Goal: Information Seeking & Learning: Learn about a topic

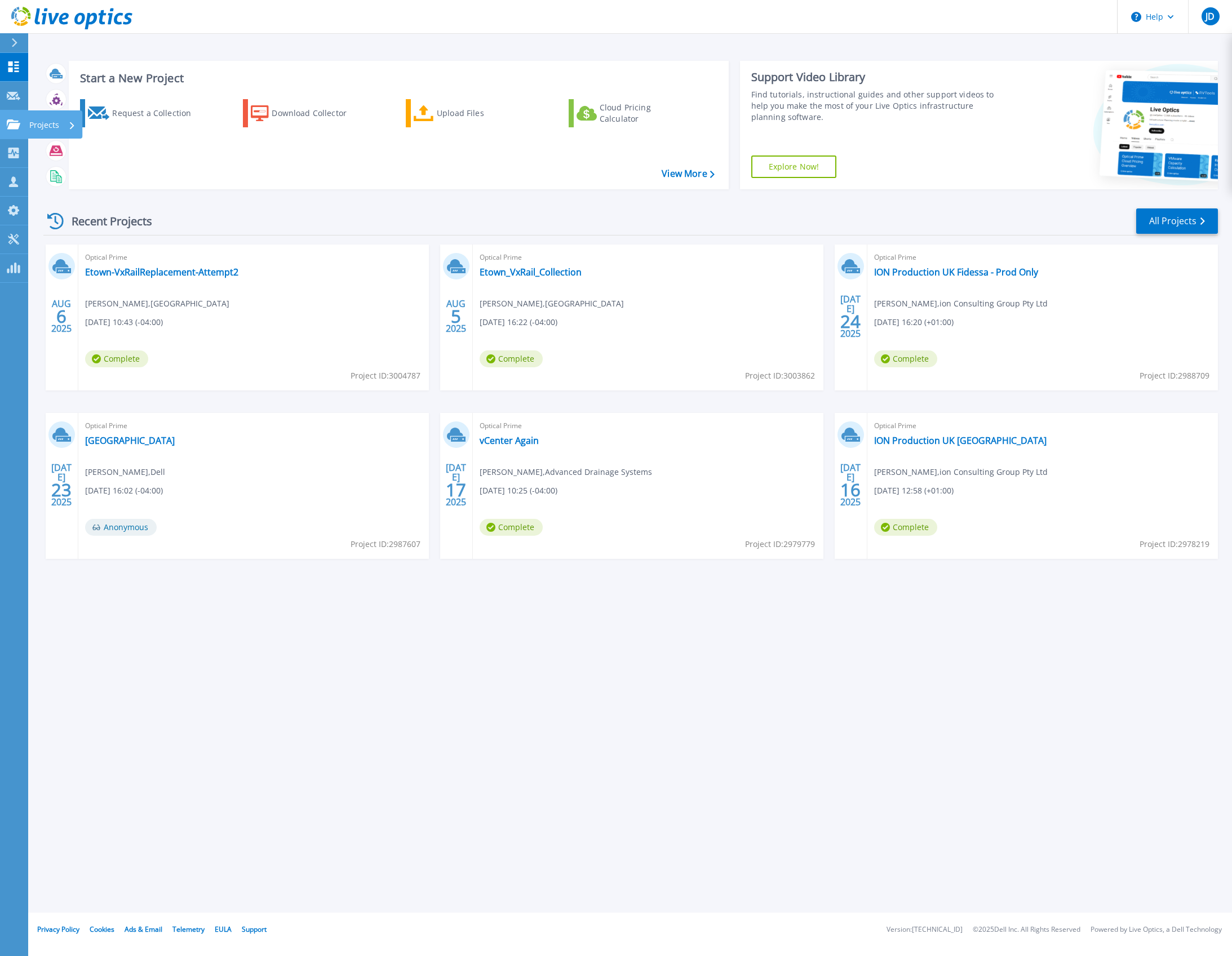
click at [21, 125] on div "Projects" at bounding box center [33, 124] width 53 height 10
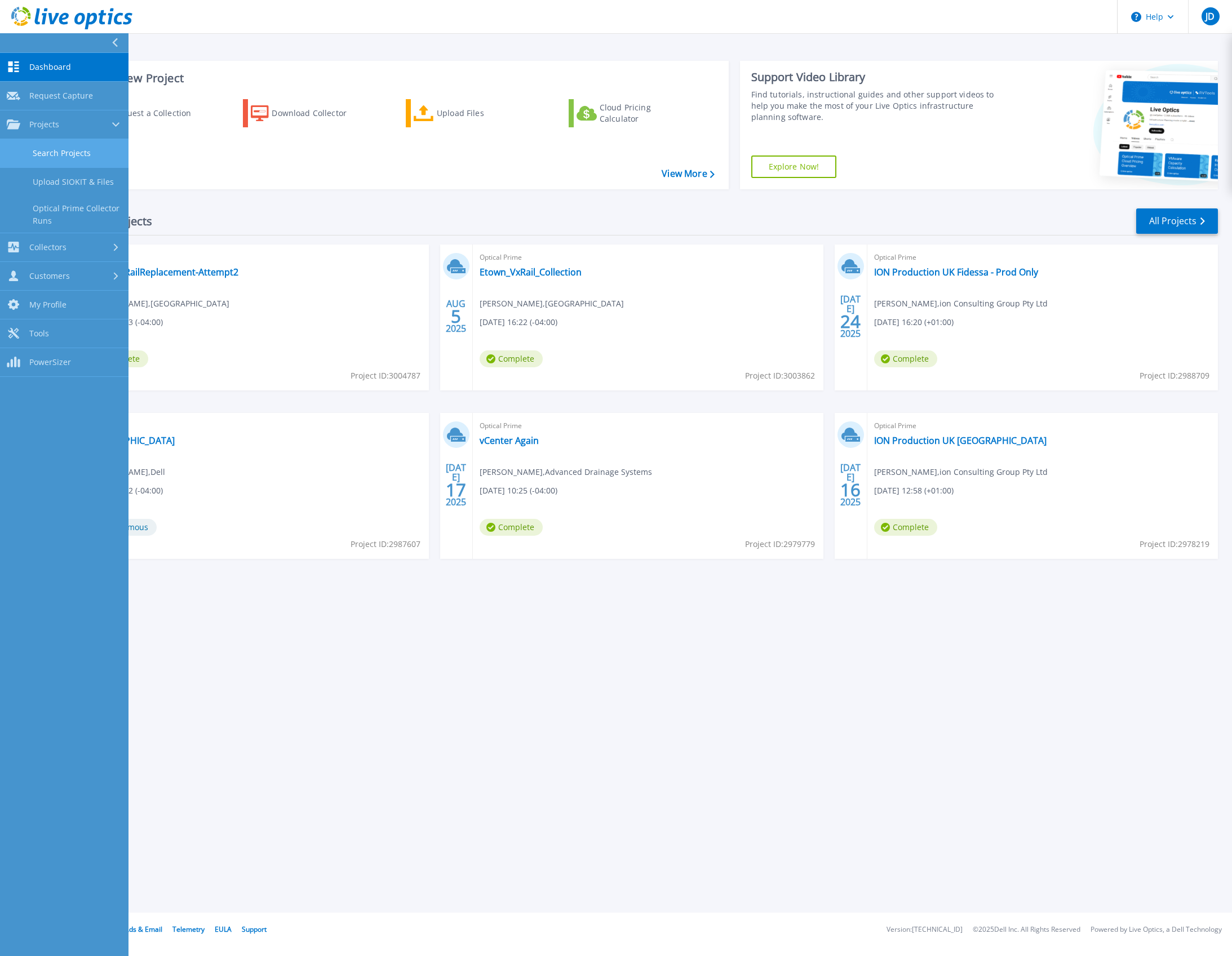
click at [62, 155] on link "Search Projects" at bounding box center [64, 153] width 128 height 29
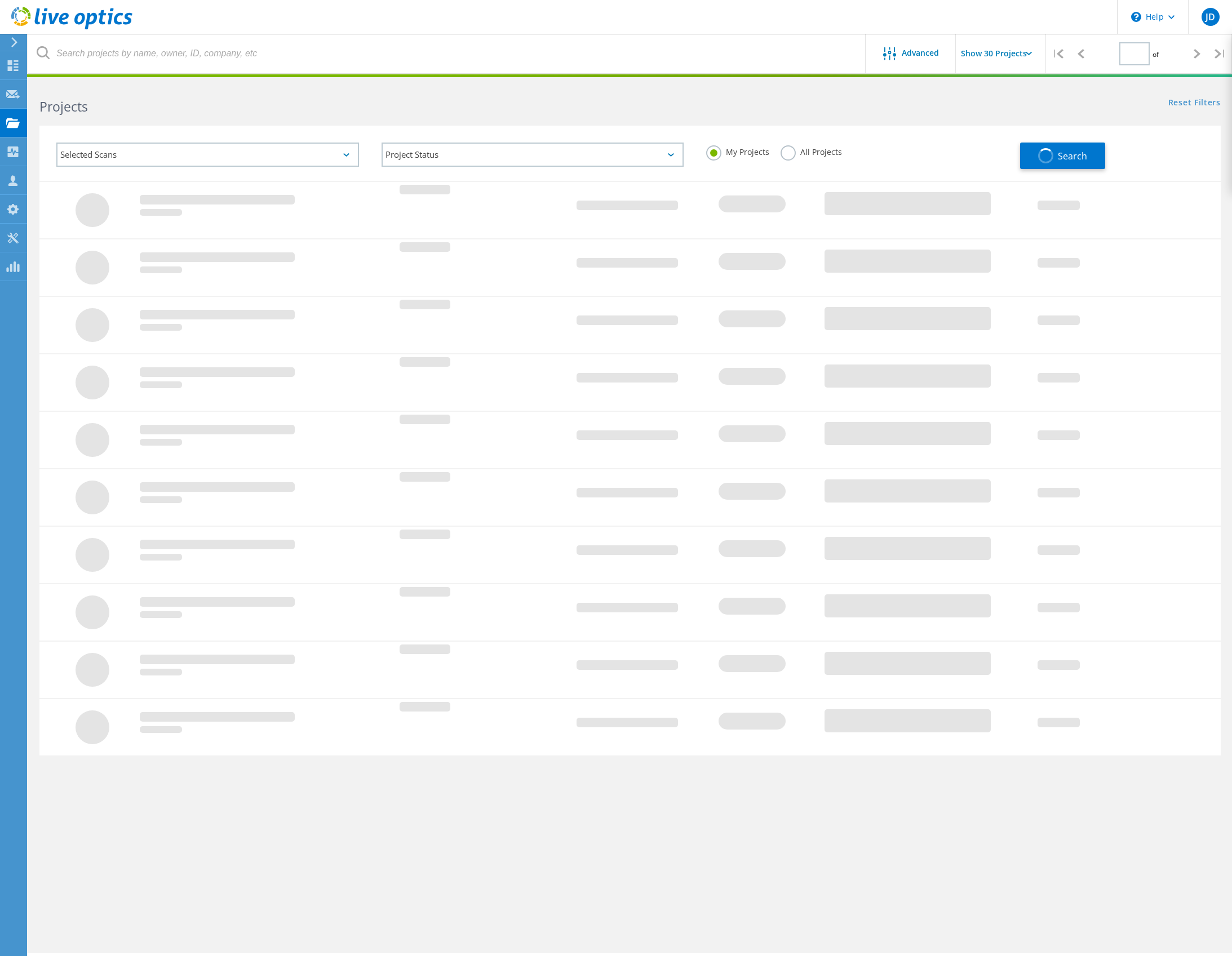
type input "1"
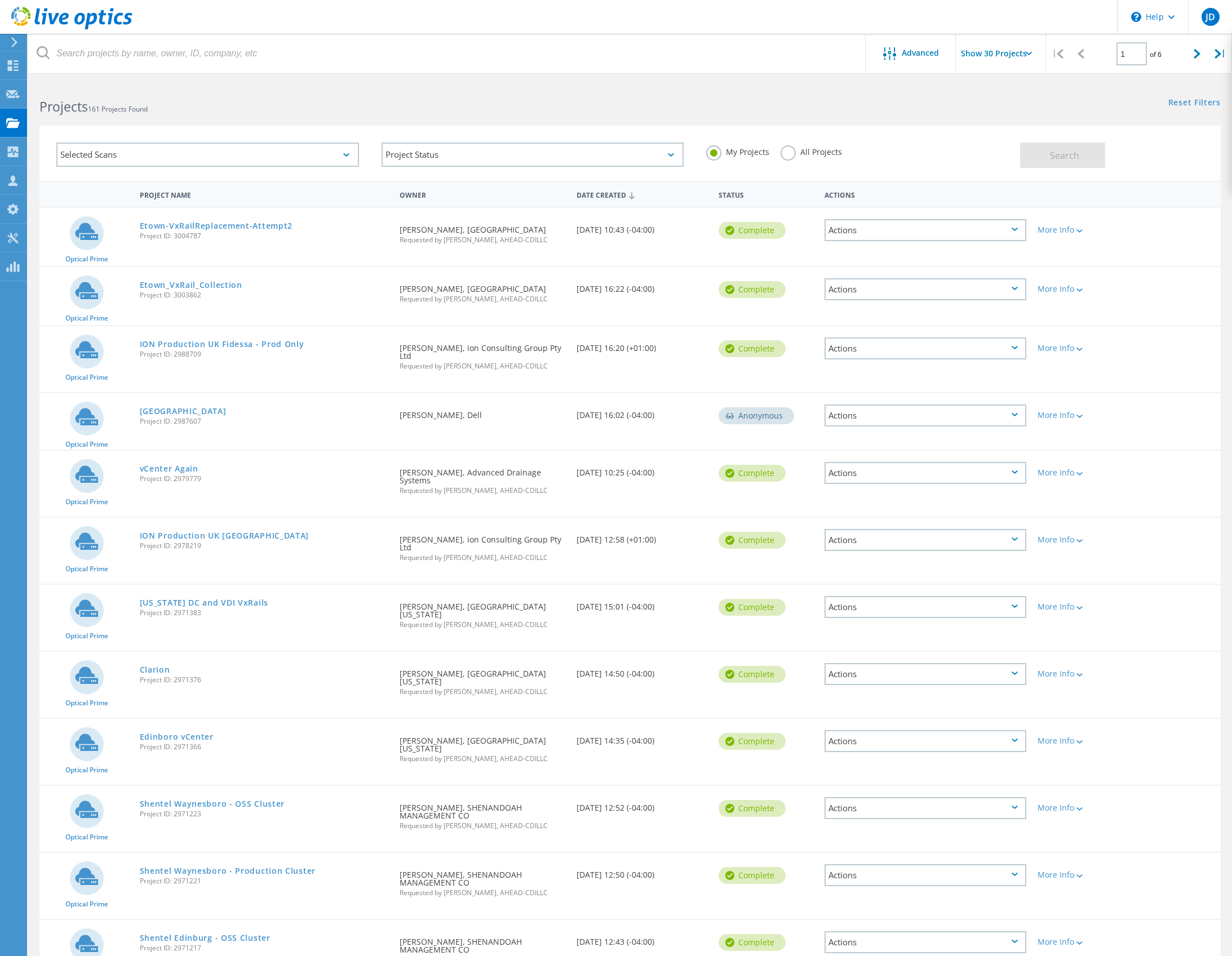
click at [995, 53] on input "Show 30 Projects" at bounding box center [1013, 54] width 112 height 39
click at [995, 138] on div "Show 40 Projects" at bounding box center [1012, 138] width 112 height 19
type input "Show 40 Projects"
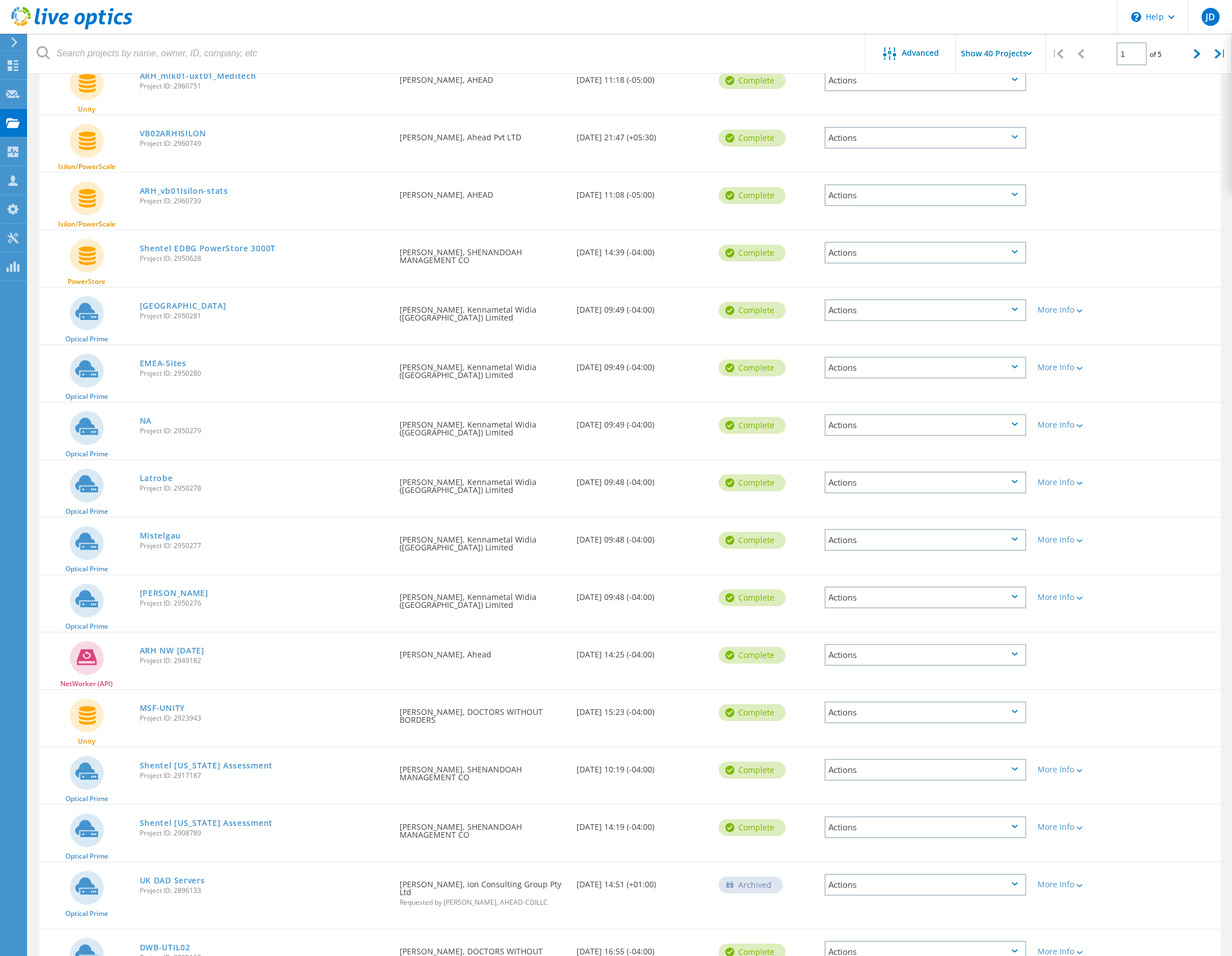
scroll to position [1416, 0]
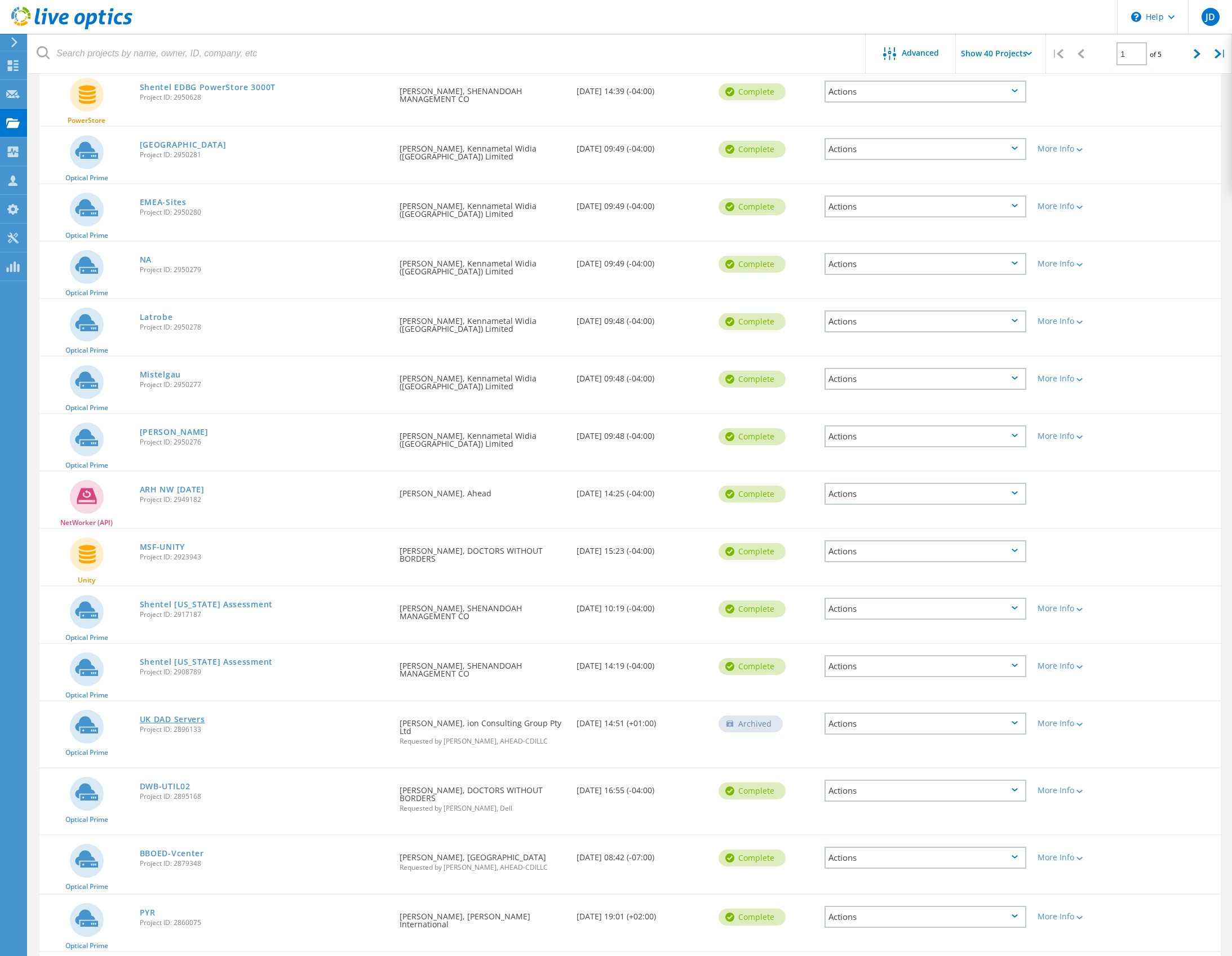
click at [184, 715] on link "UK DAD Servers" at bounding box center [172, 719] width 65 height 8
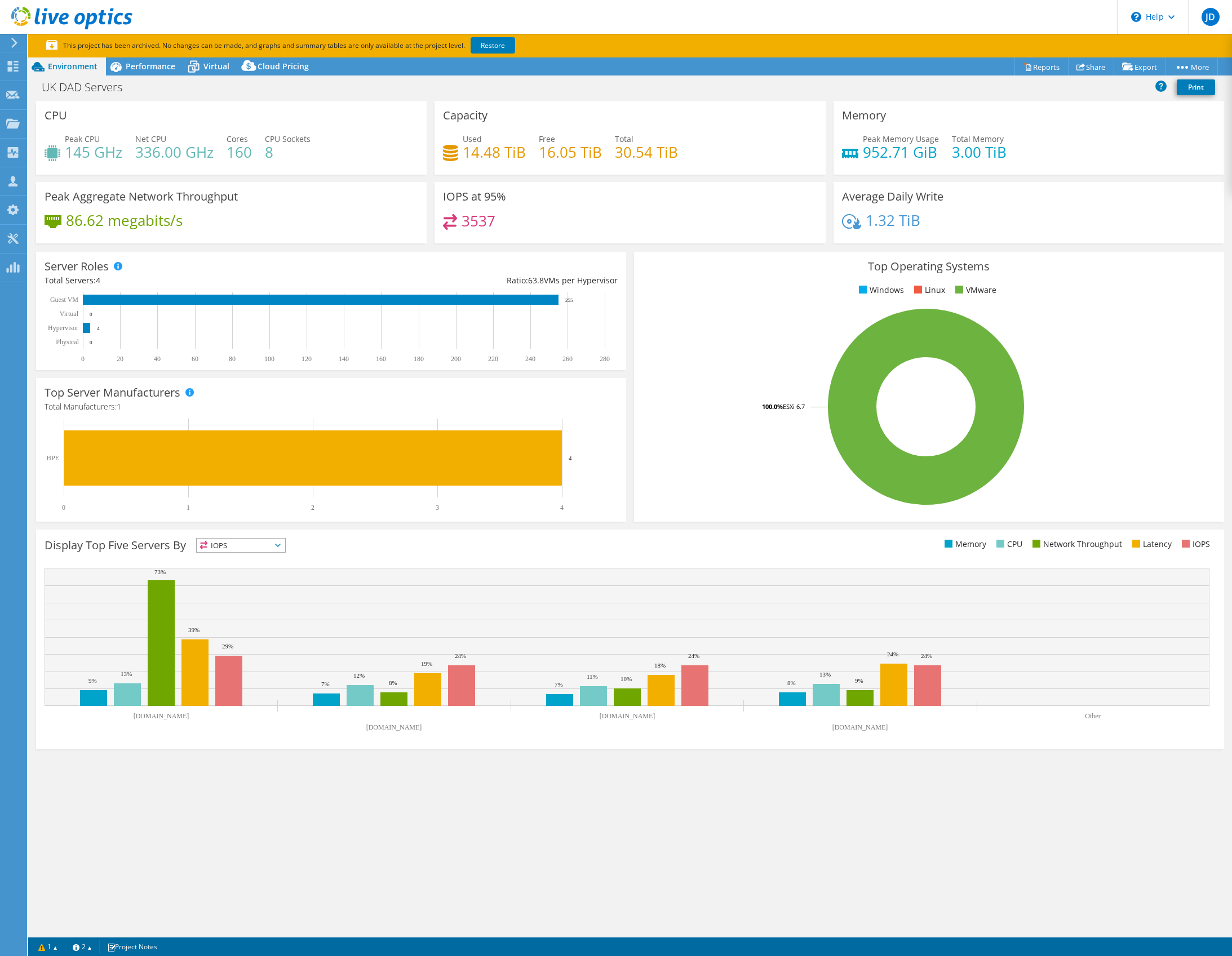
select select "USD"
click at [500, 48] on link "Restore" at bounding box center [493, 45] width 45 height 16
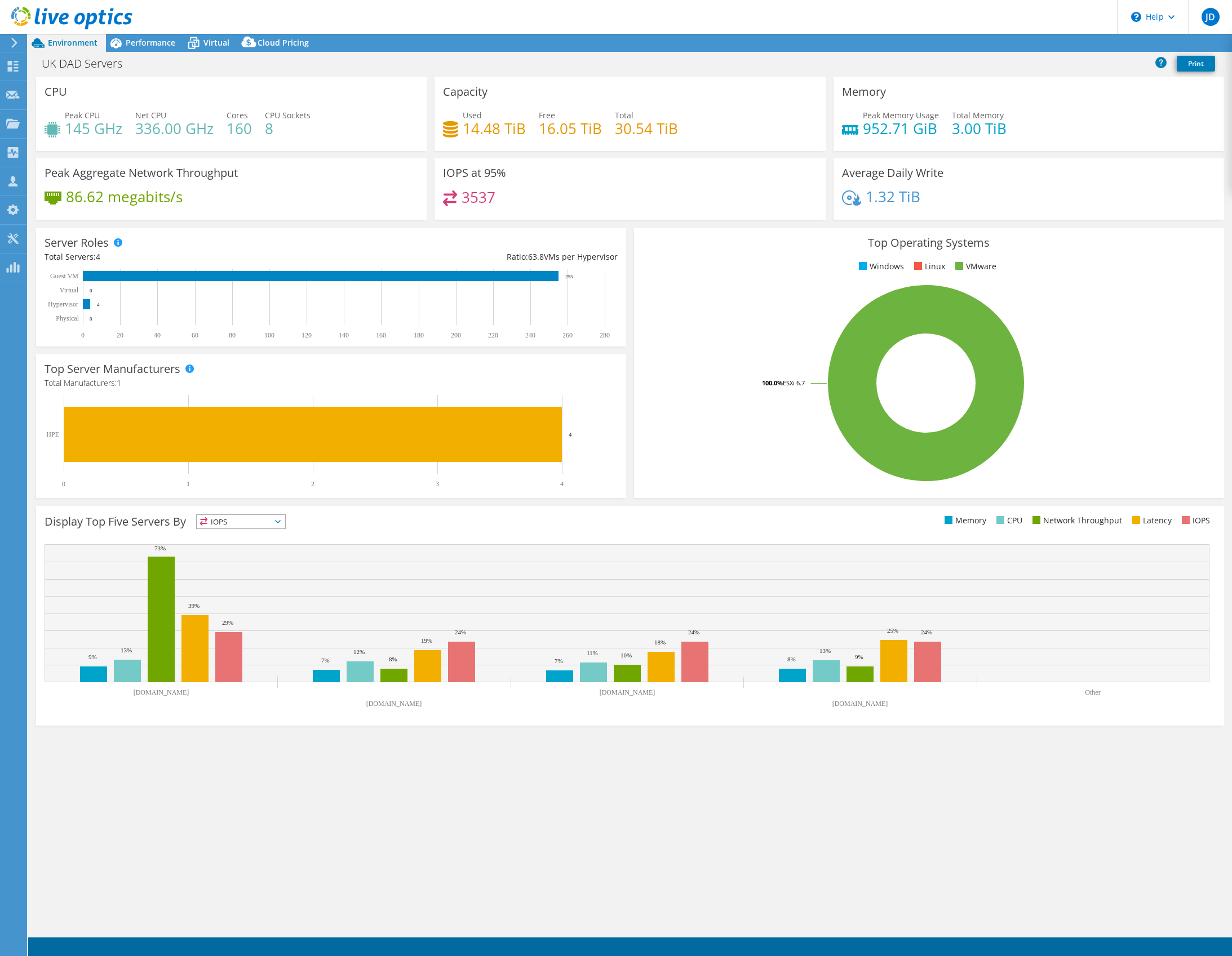
select select "USD"
click at [147, 44] on span "Performance" at bounding box center [151, 43] width 50 height 11
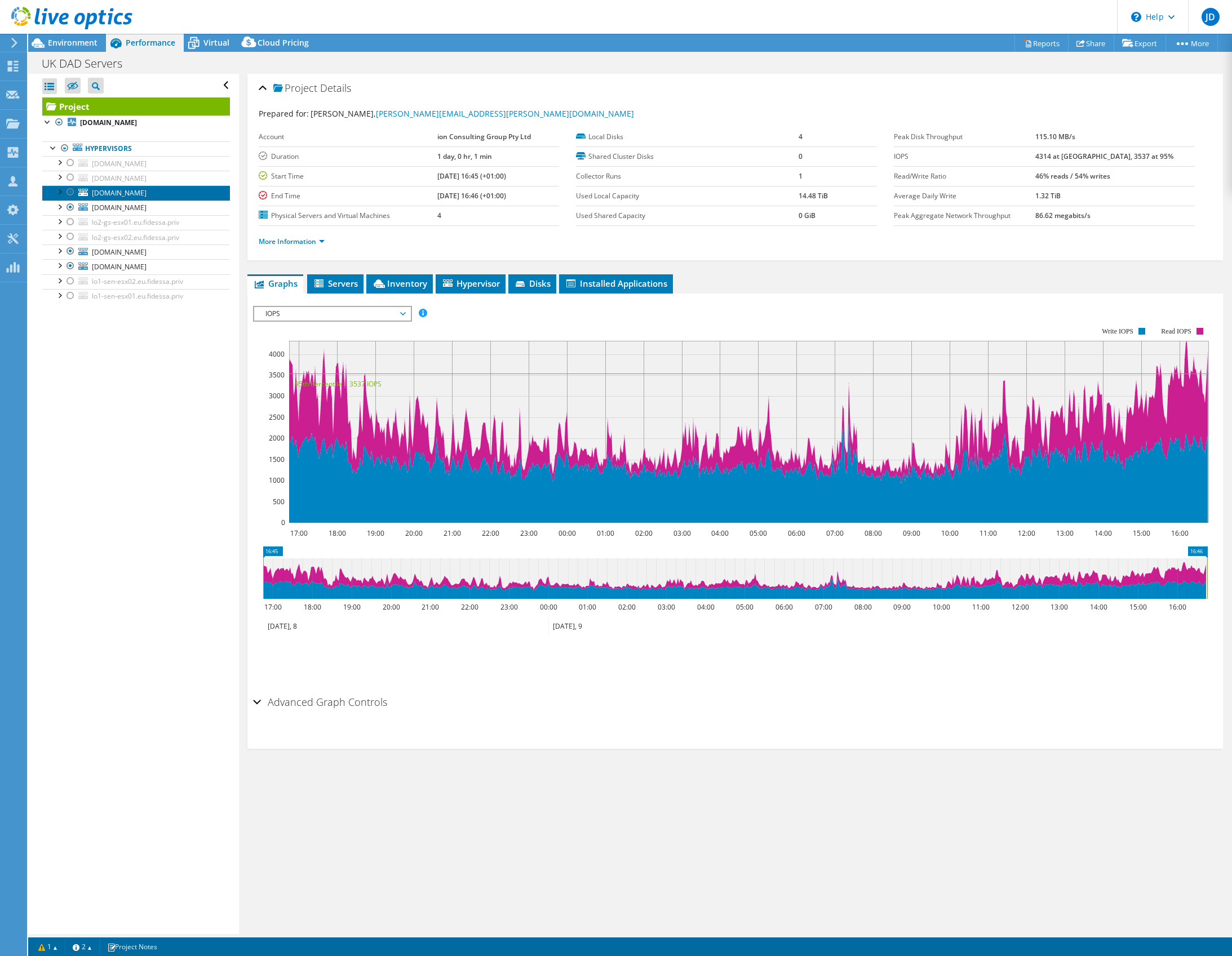
click at [146, 197] on span "[DOMAIN_NAME]" at bounding box center [119, 193] width 54 height 10
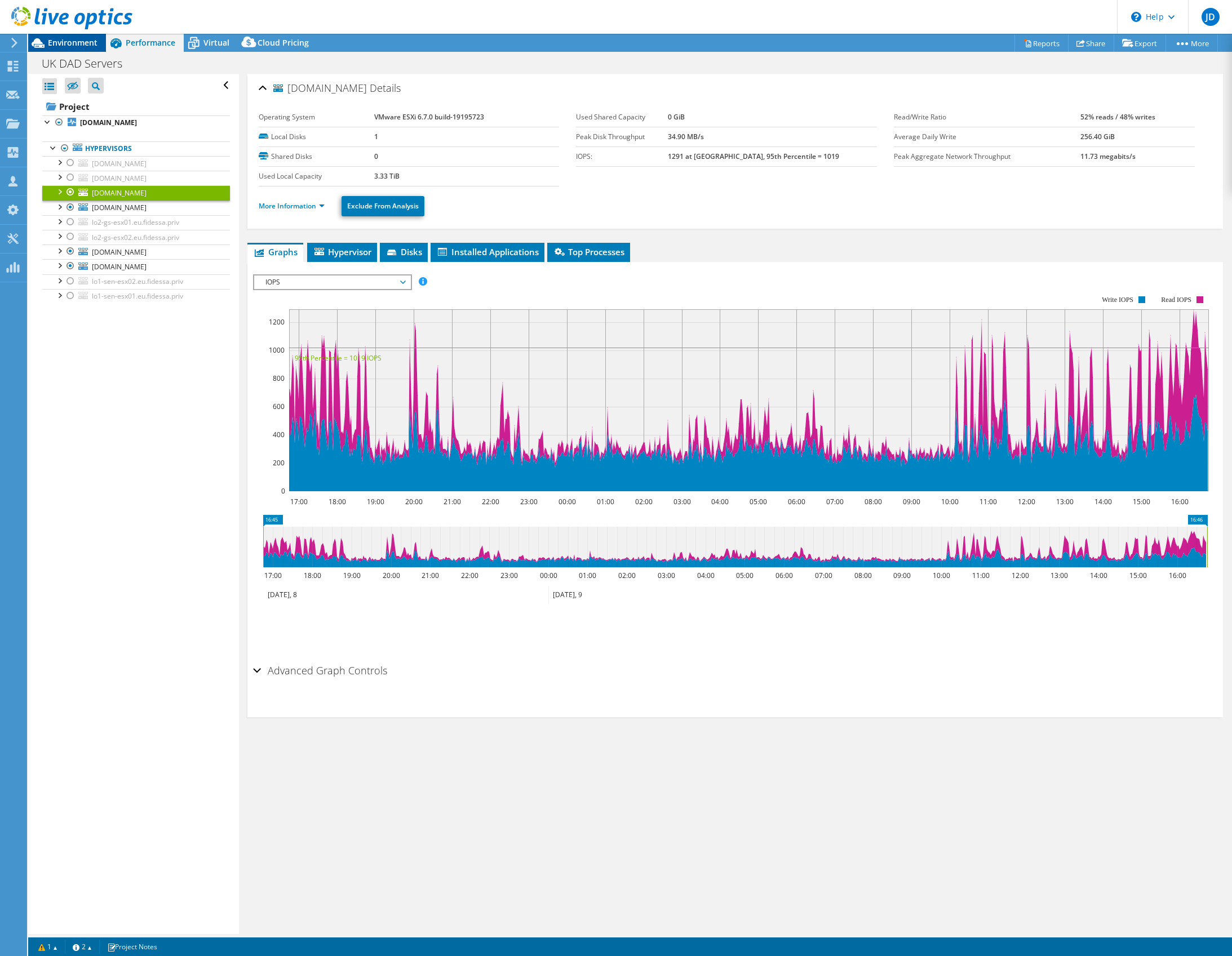
click at [79, 38] on span "Environment" at bounding box center [73, 43] width 50 height 11
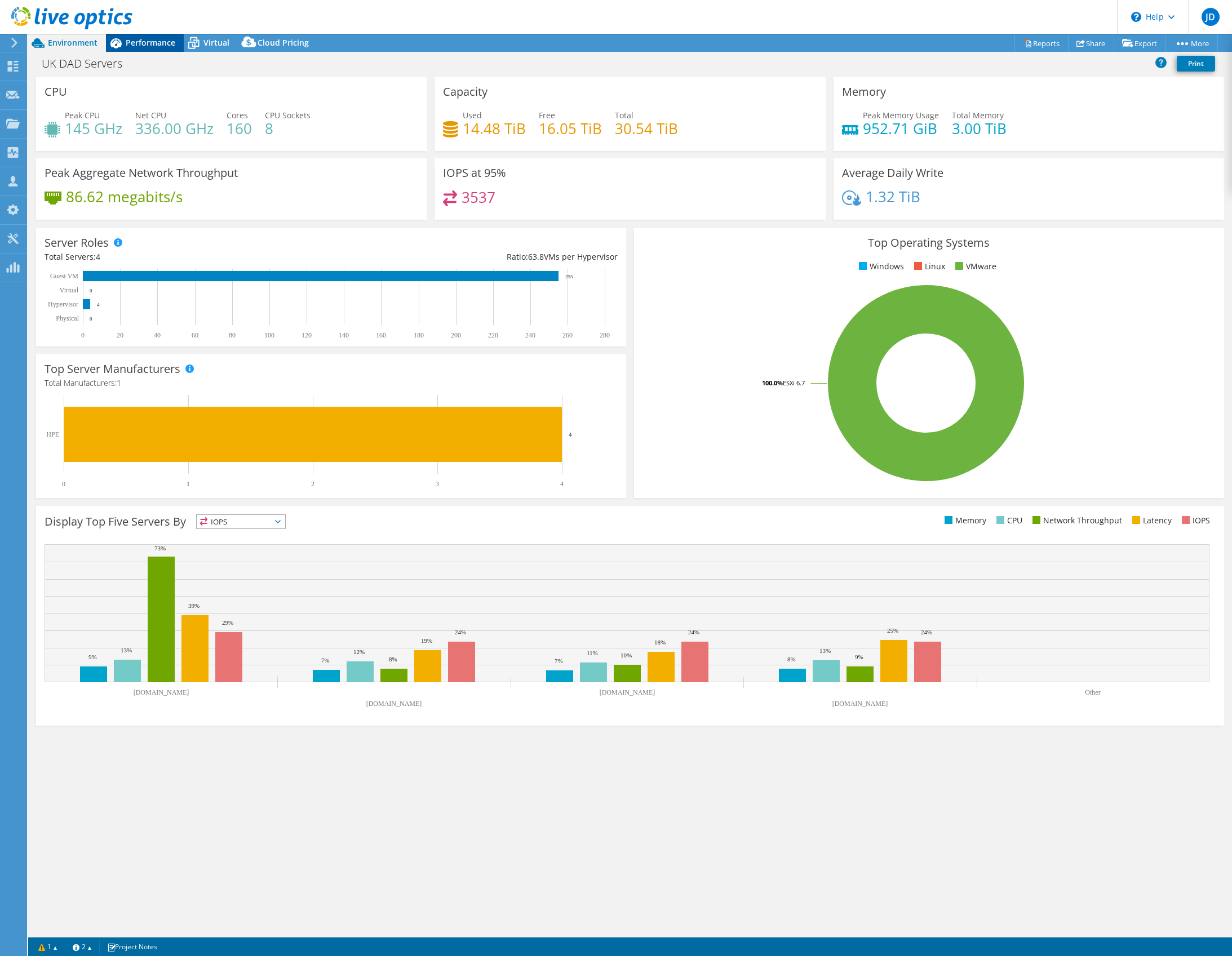
click at [146, 45] on span "Performance" at bounding box center [151, 43] width 50 height 11
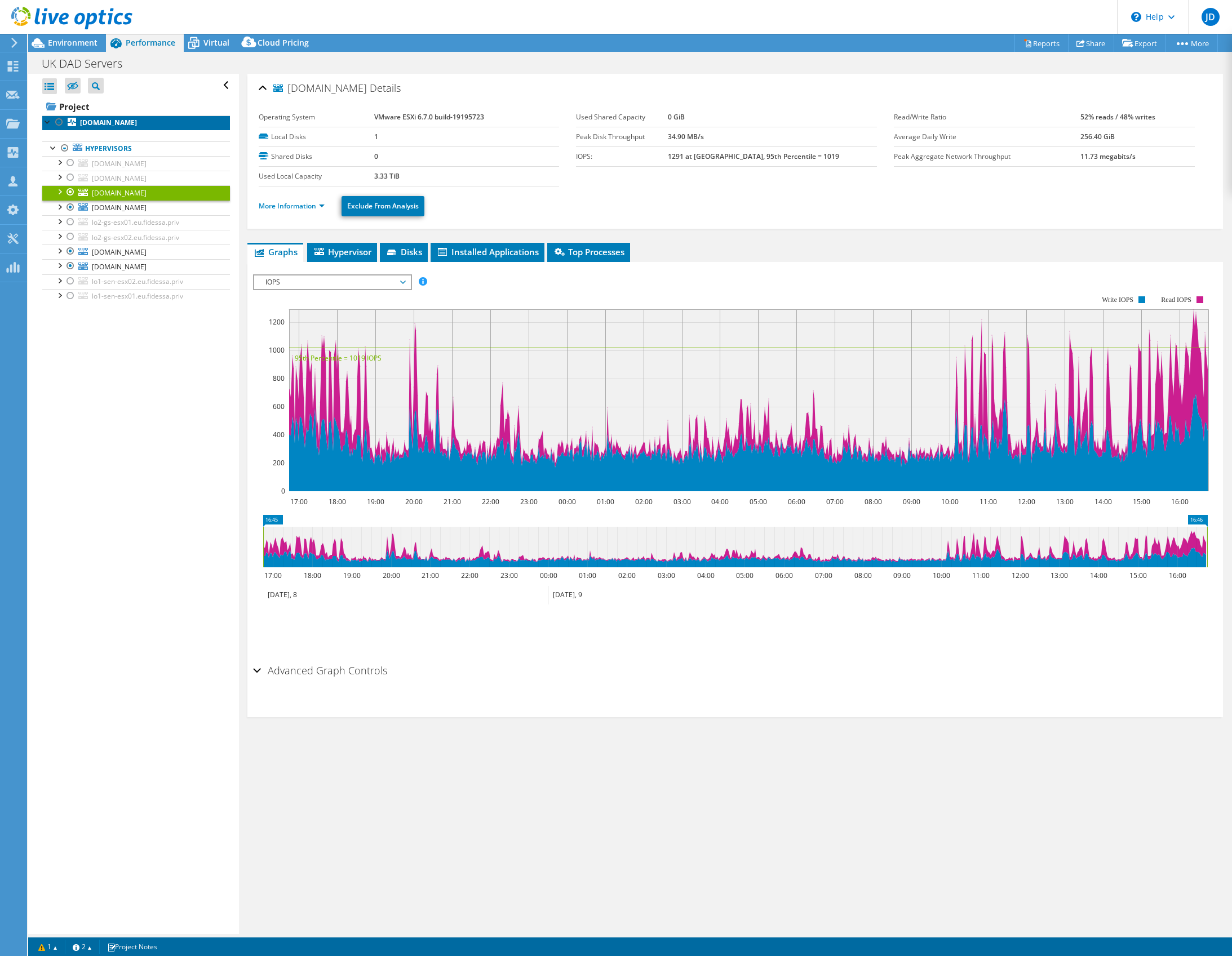
click at [137, 127] on b "[DOMAIN_NAME]" at bounding box center [109, 122] width 57 height 10
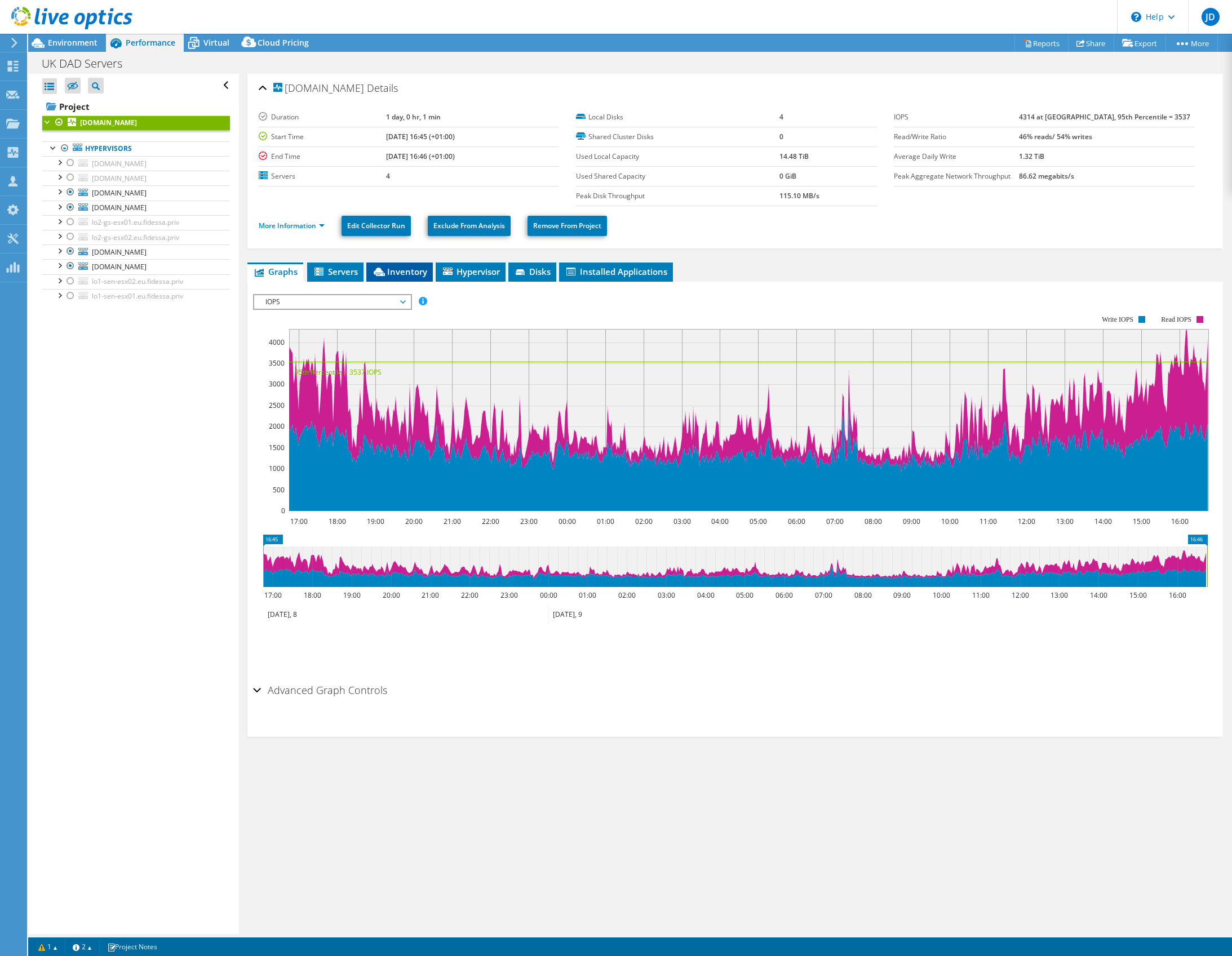
click at [399, 266] on span "Inventory" at bounding box center [400, 271] width 55 height 12
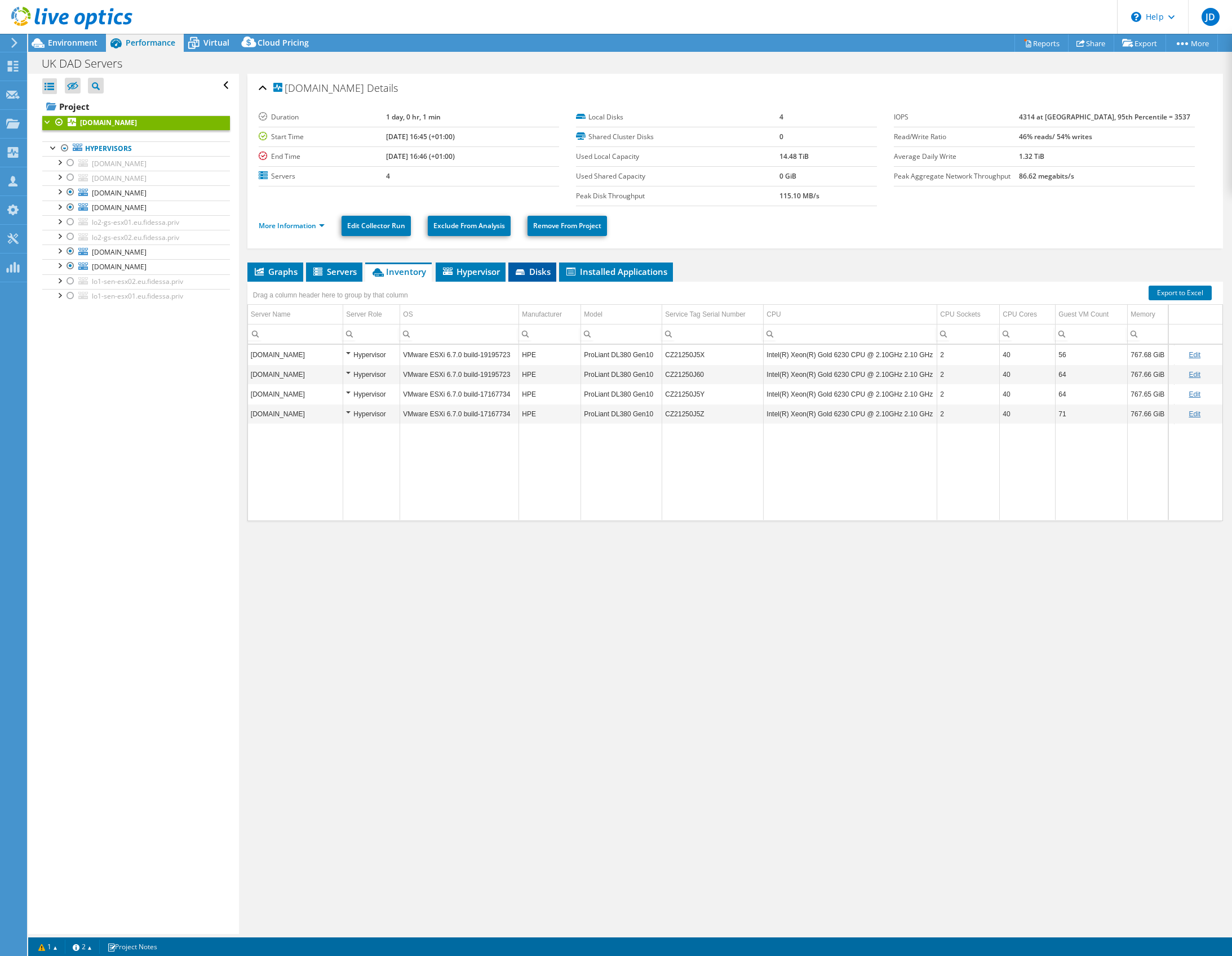
click at [529, 271] on span "Disks" at bounding box center [532, 271] width 37 height 12
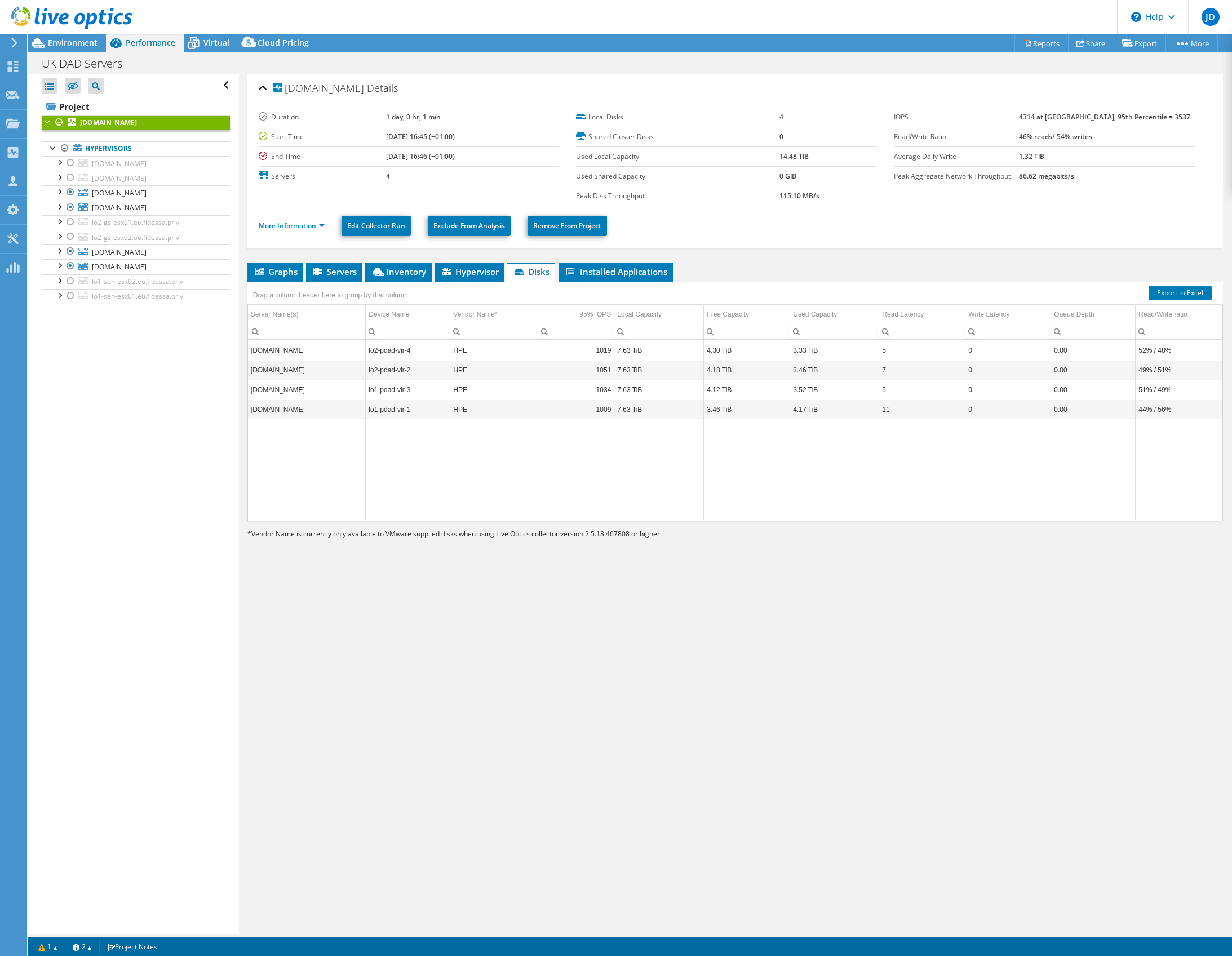
click at [460, 282] on div "Drag a column header here to group by that column" at bounding box center [735, 289] width 976 height 14
click at [465, 275] on span "Hypervisor" at bounding box center [469, 271] width 59 height 12
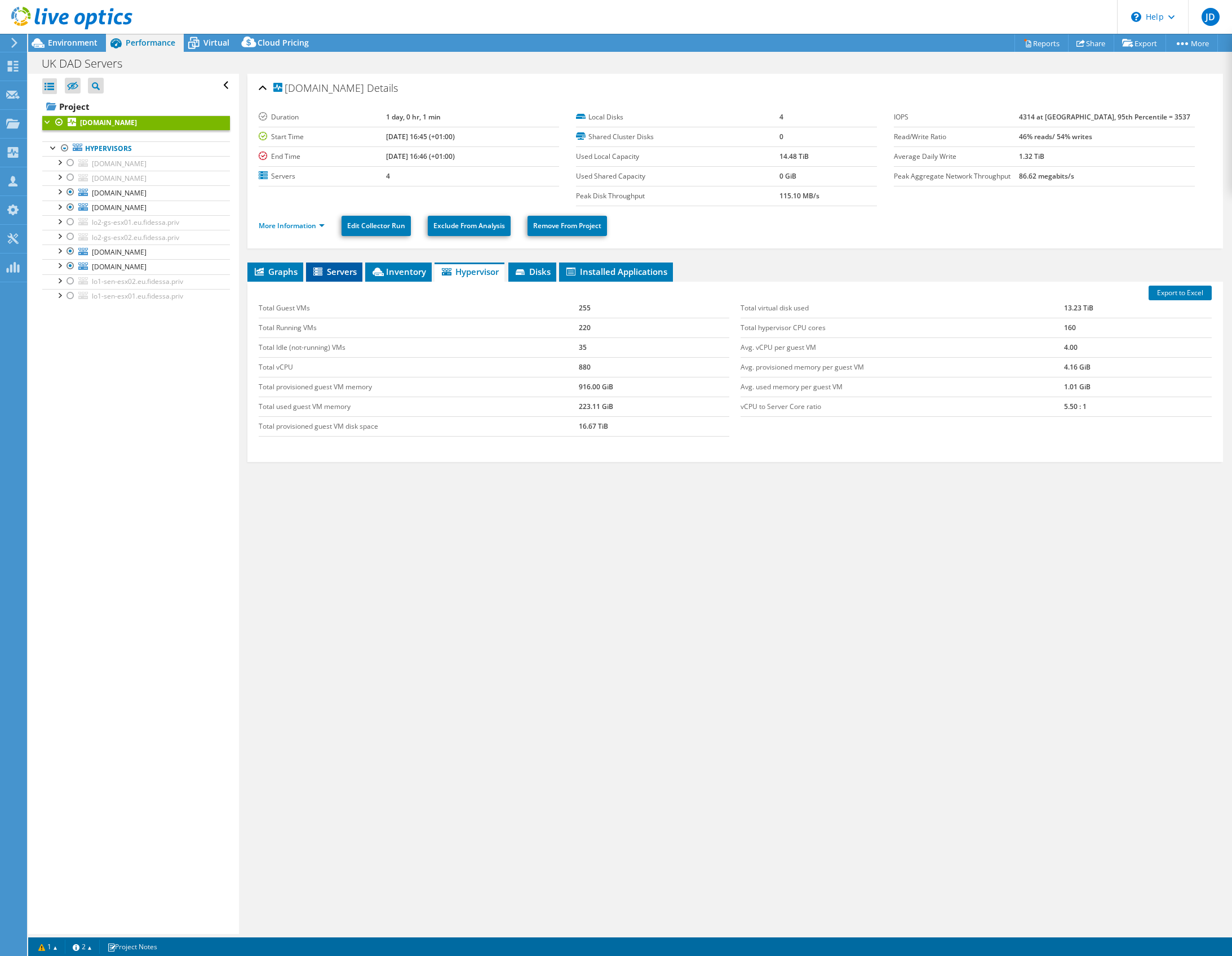
click at [357, 272] on span "Servers" at bounding box center [334, 271] width 45 height 12
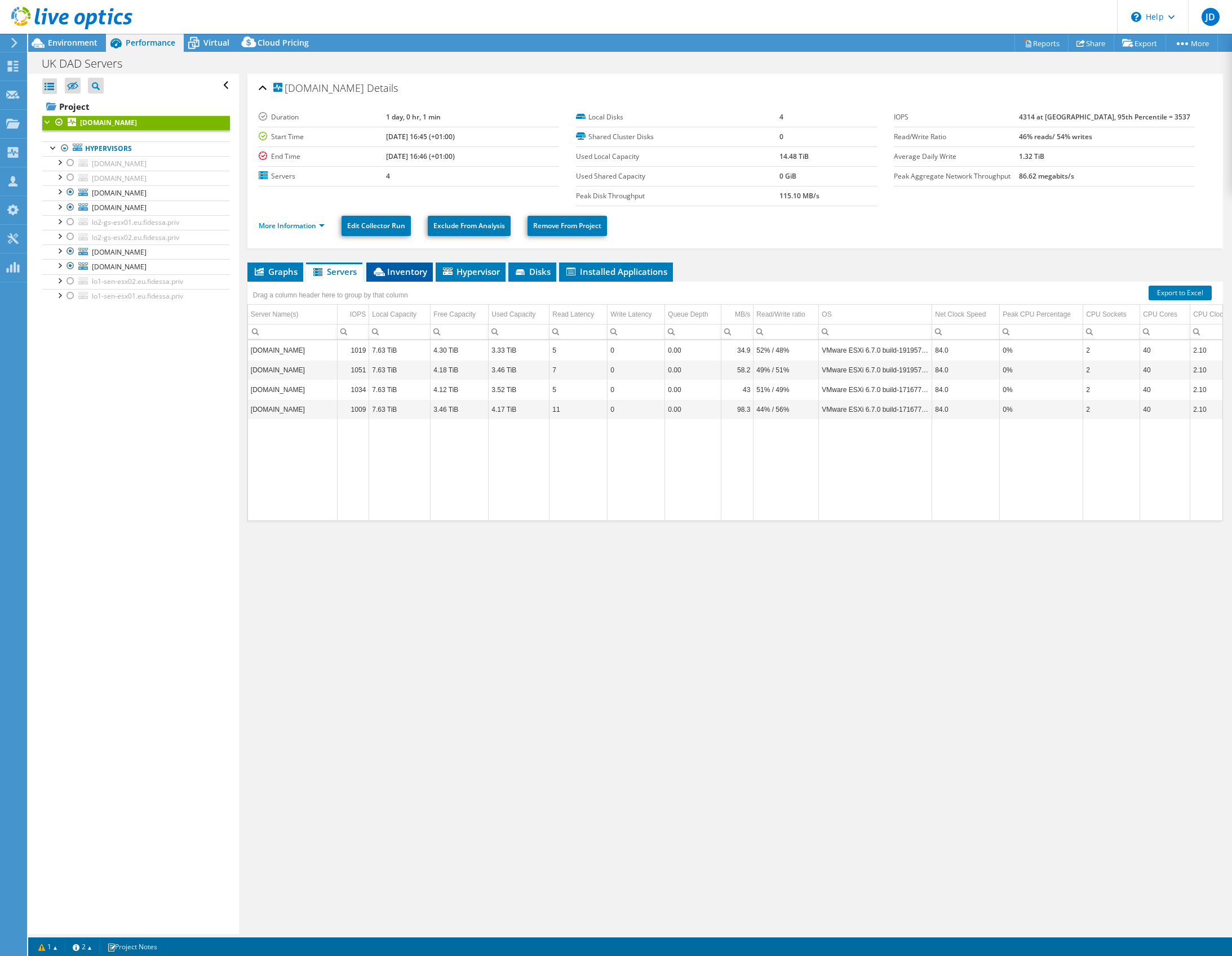
click at [388, 272] on span "Inventory" at bounding box center [400, 271] width 55 height 12
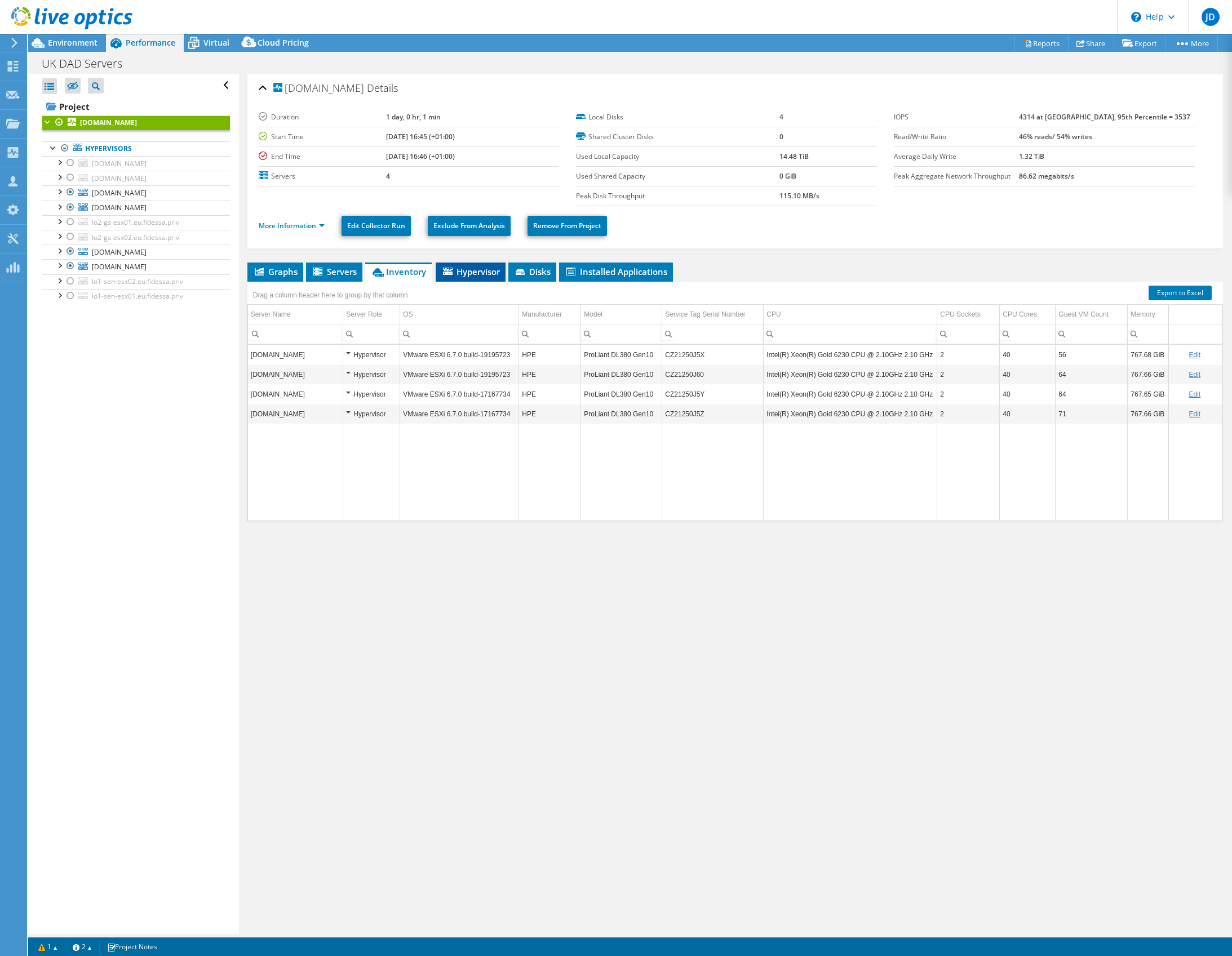
click at [467, 276] on span "Hypervisor" at bounding box center [471, 271] width 59 height 12
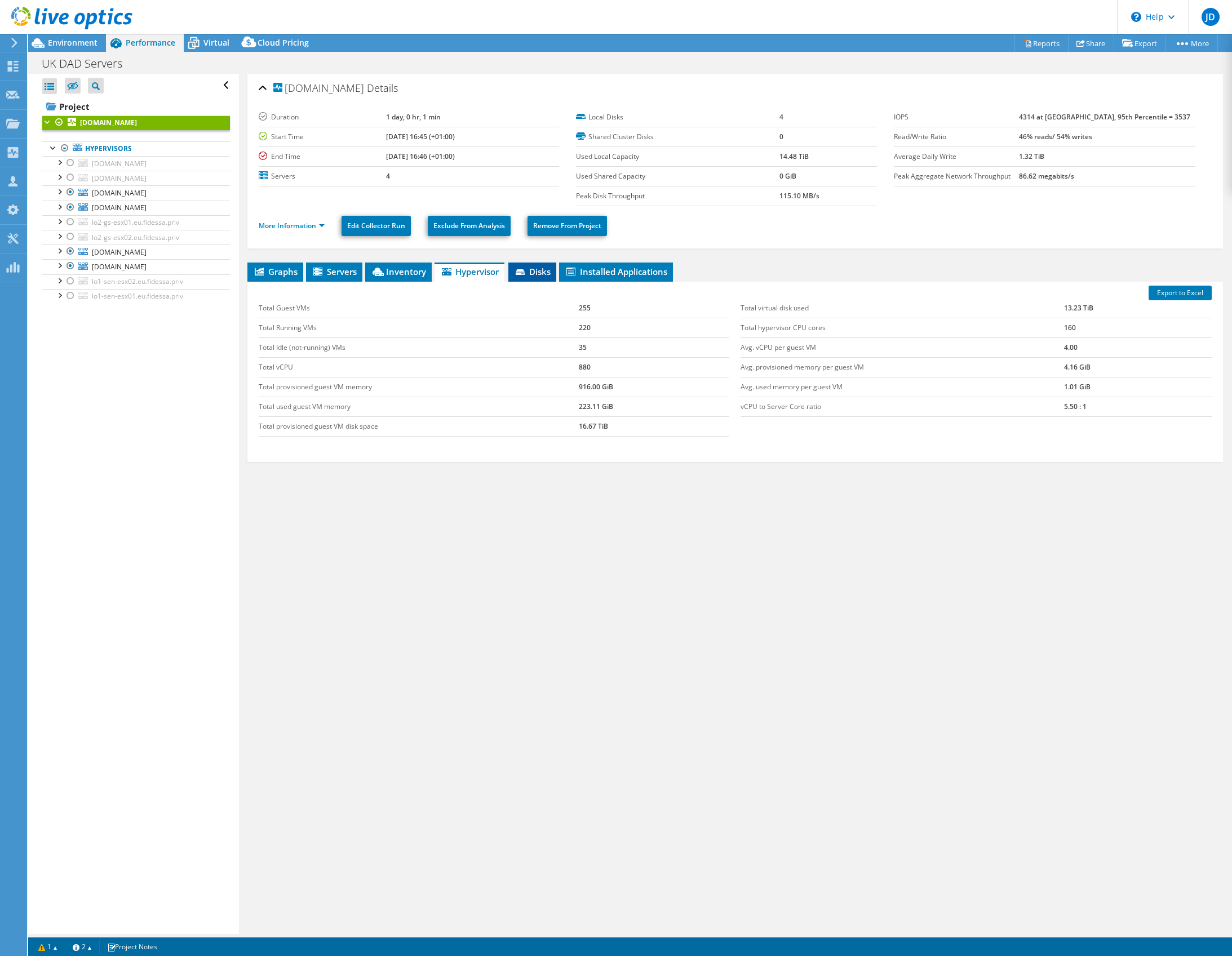
click at [530, 273] on span "Disks" at bounding box center [532, 271] width 37 height 12
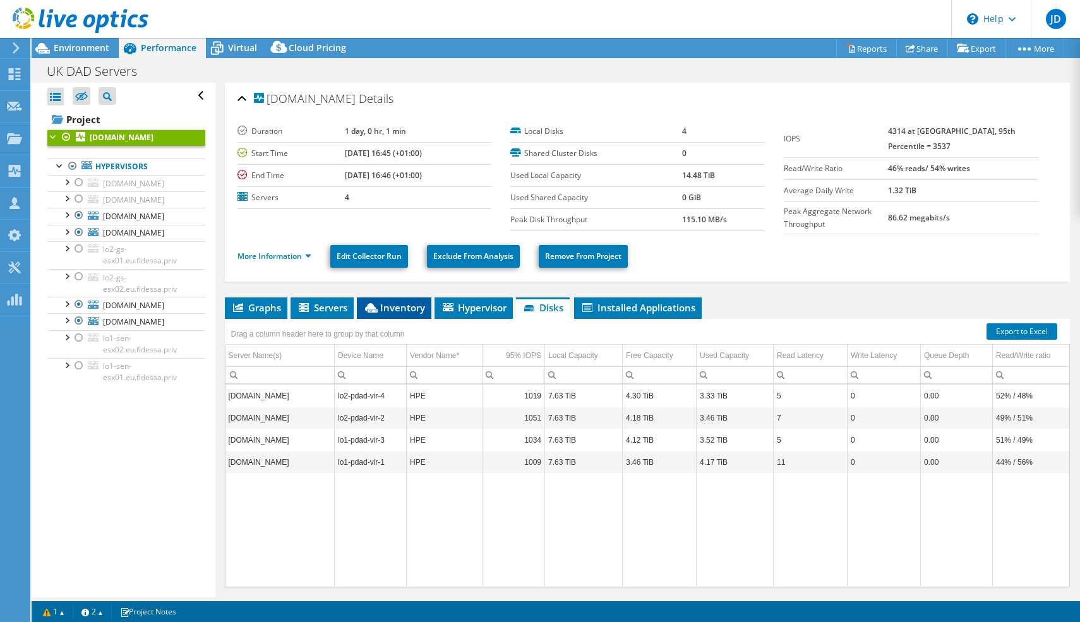
click at [390, 305] on span "Inventory" at bounding box center [394, 307] width 62 height 13
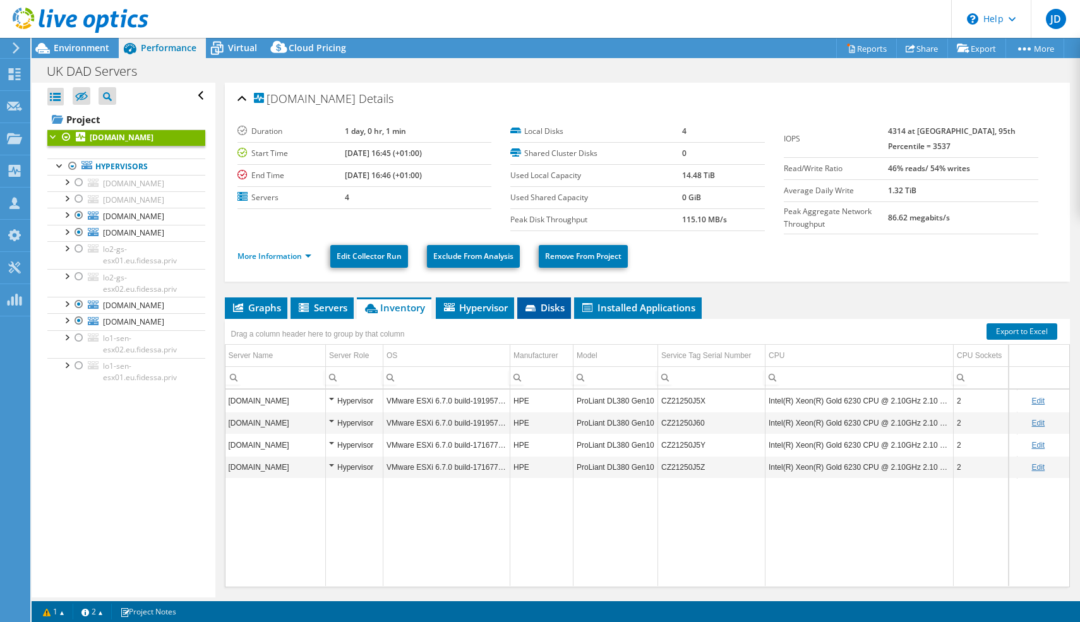
click at [536, 308] on icon at bounding box center [531, 308] width 10 height 6
